Goal: Contribute content

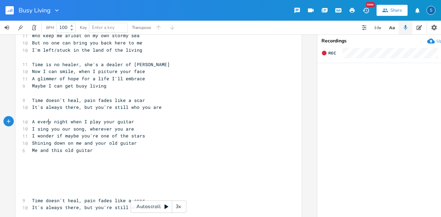
type textarea "Adn"
type textarea "nd"
click at [178, 129] on pre "I sing you our song, wherever you are" at bounding box center [155, 128] width 249 height 7
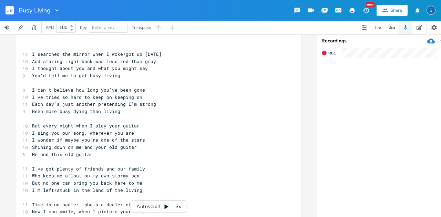
scroll to position [0, 0]
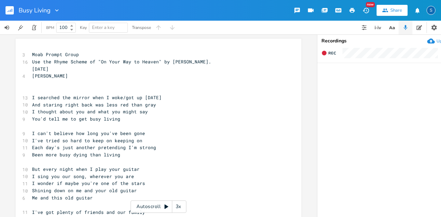
click at [11, 10] on rect "button" at bounding box center [10, 10] width 8 height 8
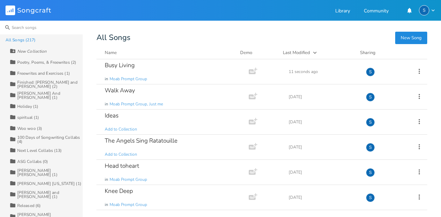
click at [22, 29] on input at bounding box center [41, 28] width 83 height 14
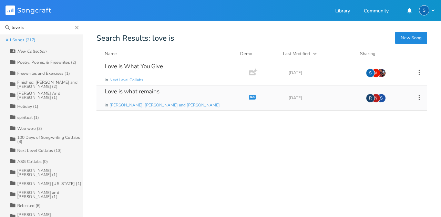
type input "love is"
click at [128, 92] on div "Love is what remains" at bounding box center [132, 92] width 55 height 6
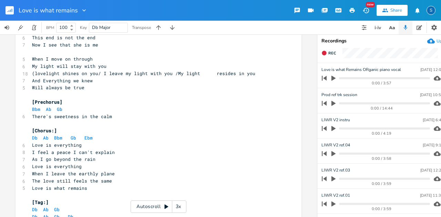
scroll to position [298, 0]
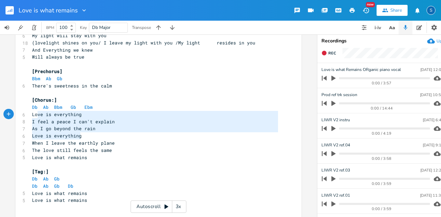
type textarea "Love is everything I feel a peace I can't explain As I go beyond the rain Love …"
drag, startPoint x: 79, startPoint y: 136, endPoint x: 28, endPoint y: 116, distance: 55.2
click at [106, 163] on pre "​" at bounding box center [155, 164] width 249 height 7
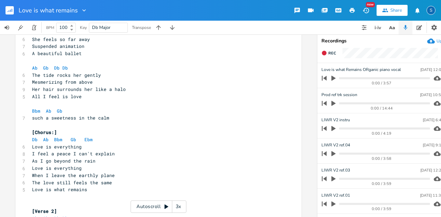
scroll to position [0, 0]
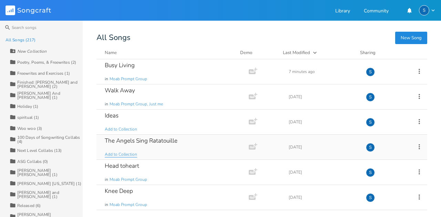
click at [131, 154] on span "Add to Collection" at bounding box center [121, 155] width 32 height 6
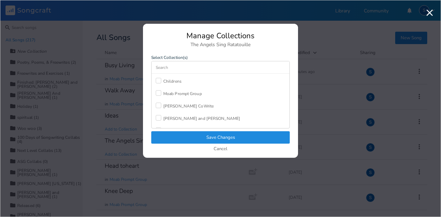
scroll to position [261, 0]
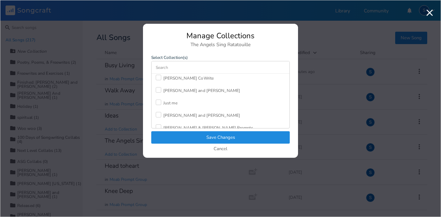
click at [161, 100] on div at bounding box center [159, 103] width 6 height 6
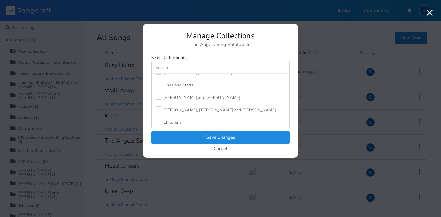
scroll to position [215, 0]
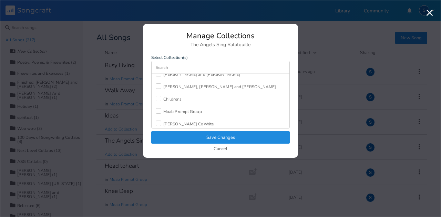
click at [160, 108] on div at bounding box center [159, 111] width 6 height 6
click at [222, 135] on button "Save Changes" at bounding box center [220, 137] width 138 height 12
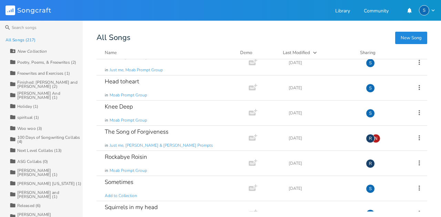
scroll to position [92, 0]
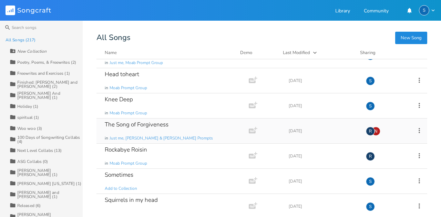
click at [164, 127] on div "The Song of Forgiveness" at bounding box center [137, 125] width 64 height 6
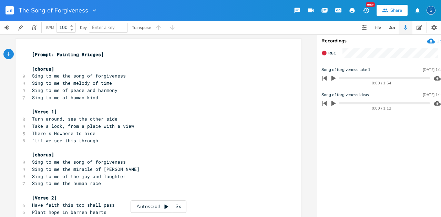
click at [108, 142] on pre "'til we see this through" at bounding box center [155, 140] width 249 height 7
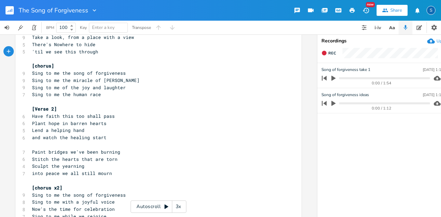
scroll to position [92, 0]
